Goal: Task Accomplishment & Management: Manage account settings

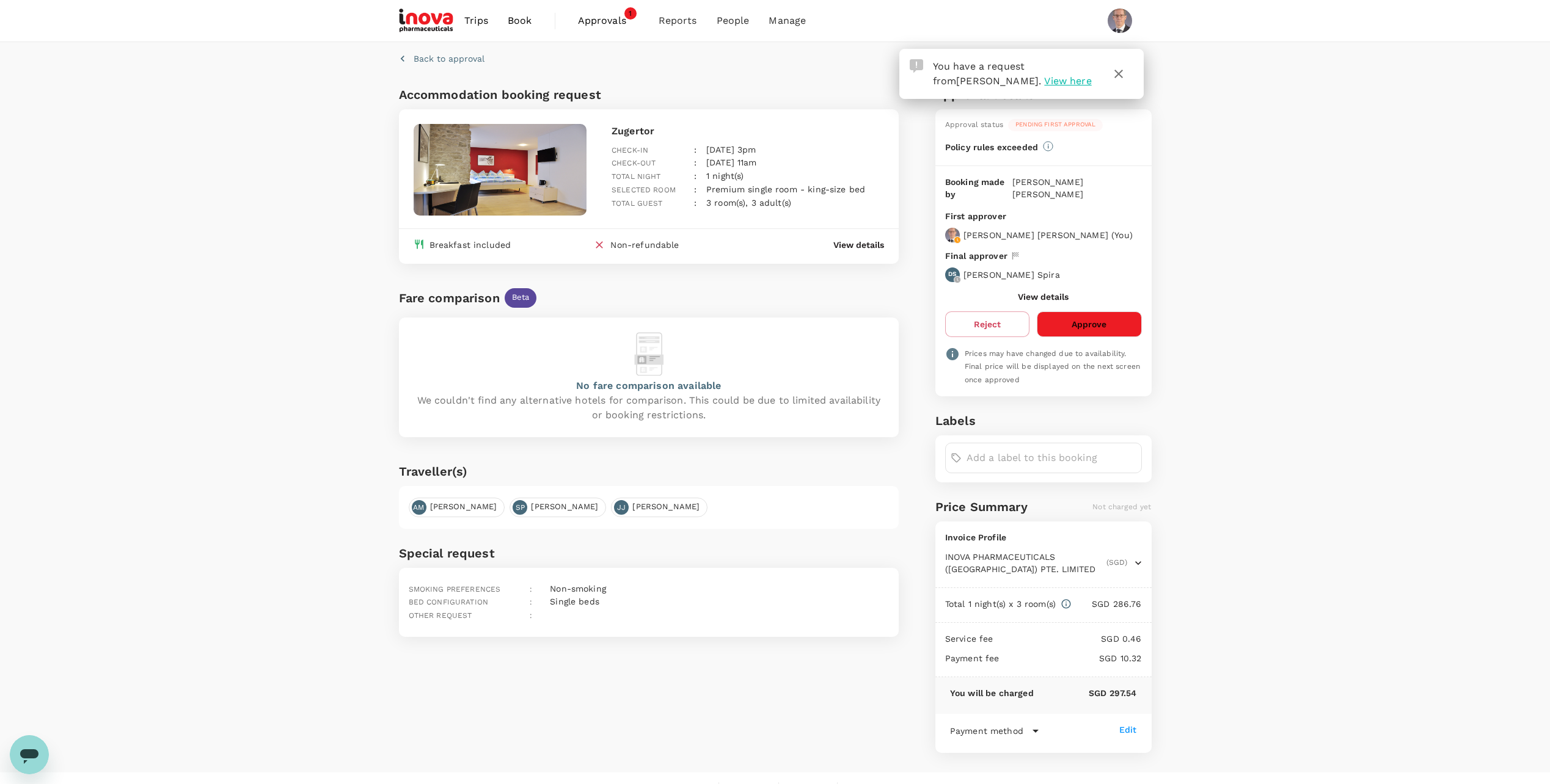
click at [1099, 318] on button "Approve" at bounding box center [1089, 324] width 104 height 25
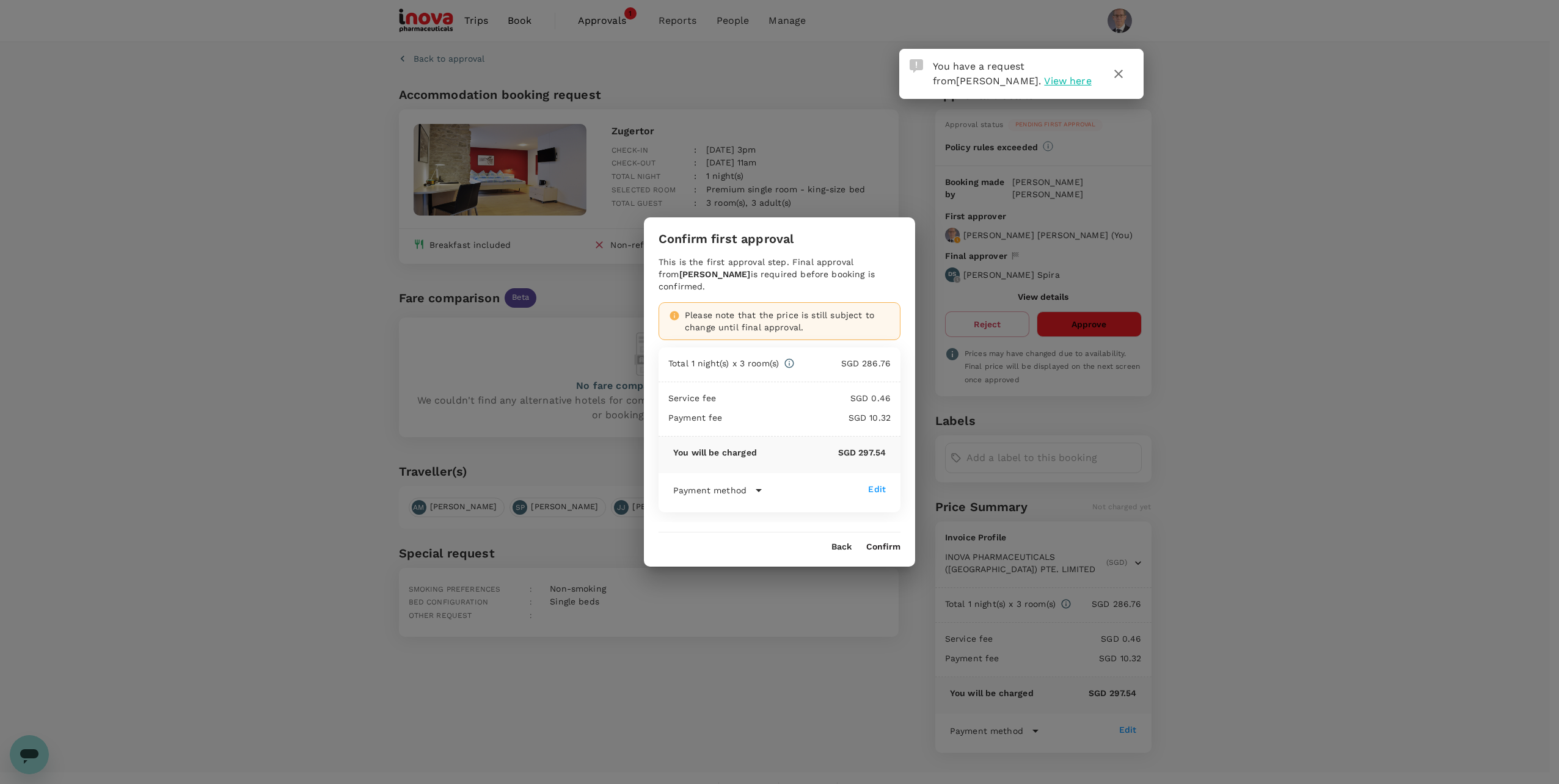
click at [891, 542] on button "Confirm" at bounding box center [884, 546] width 34 height 10
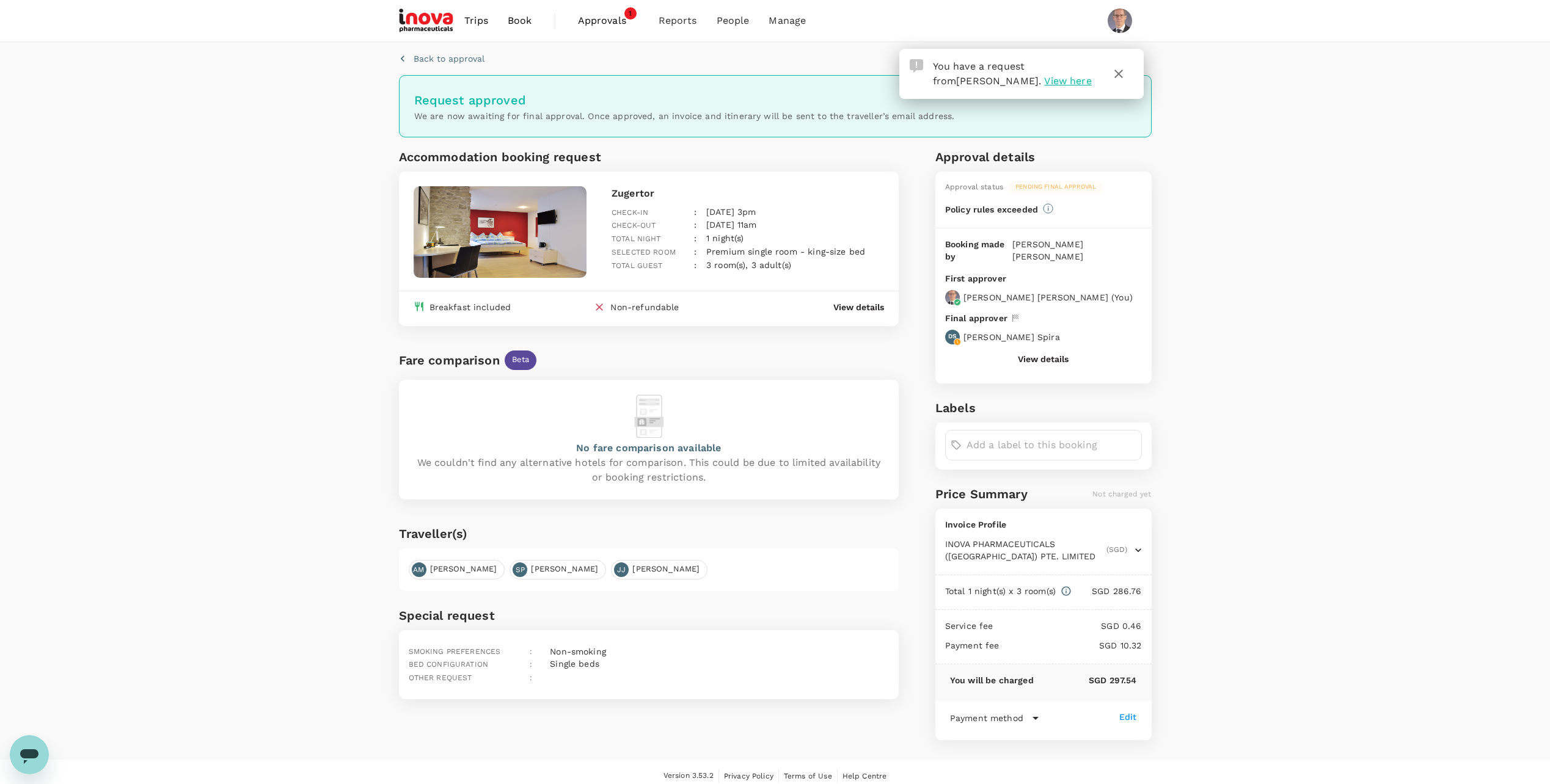
click at [598, 23] on span "Approvals" at bounding box center [609, 21] width 61 height 14
